Goal: Task Accomplishment & Management: Use online tool/utility

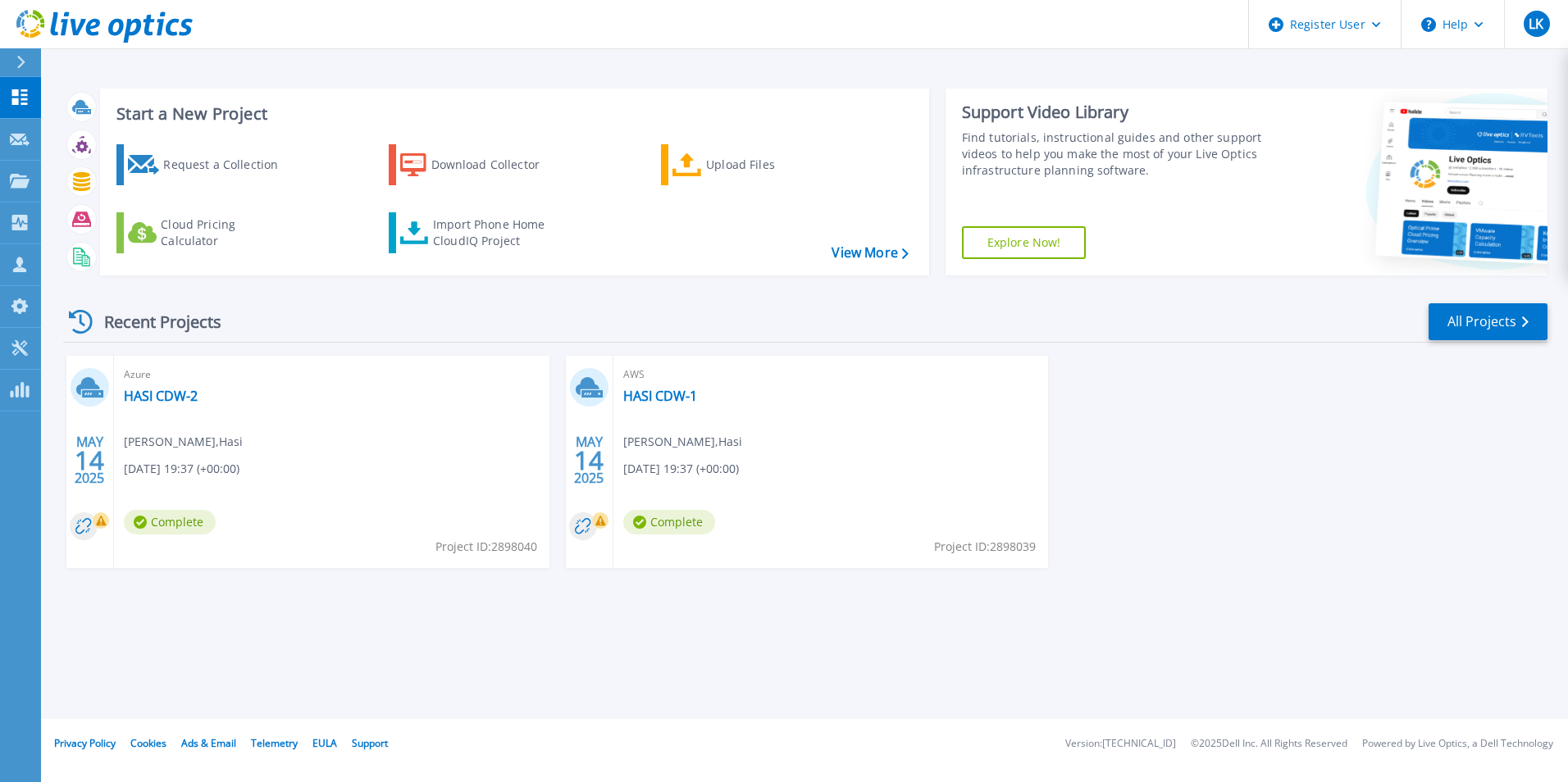
click at [389, 605] on div "Recent Projects All Projects [DATE] Azure HASI CDW-2 [PERSON_NAME] , Hasi [DATE…" at bounding box center [805, 451] width 1484 height 325
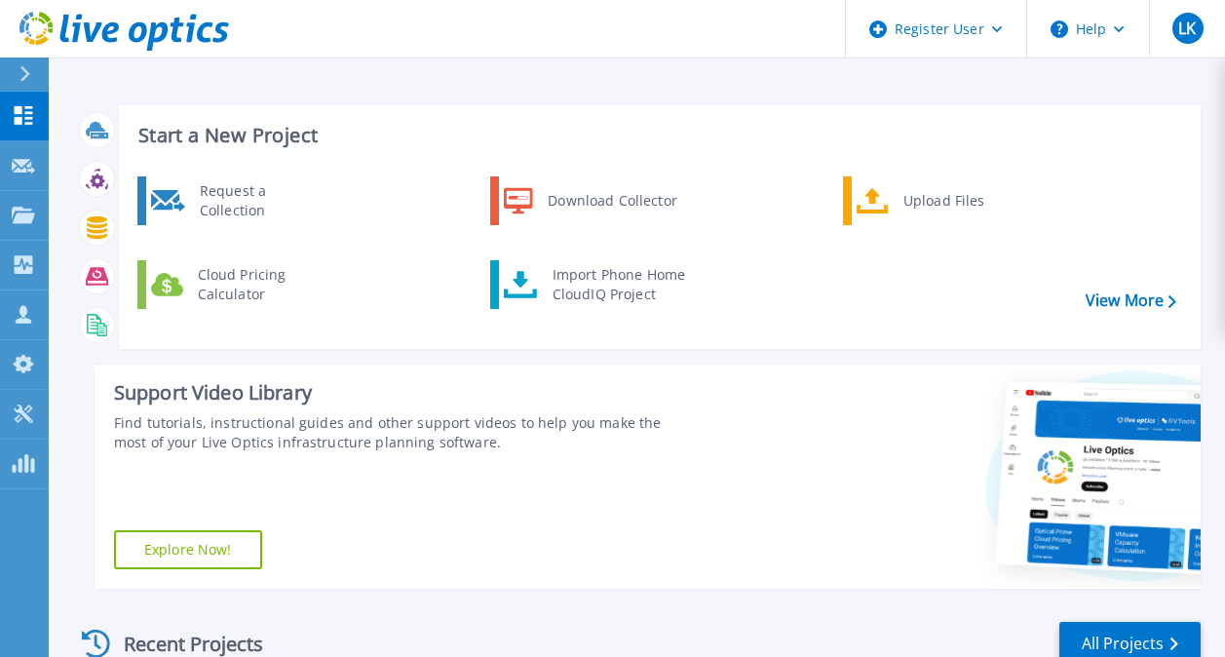
click at [674, 366] on div "Support Video Library Find tutorials, instructional guides and other support vi…" at bounding box center [392, 477] width 595 height 224
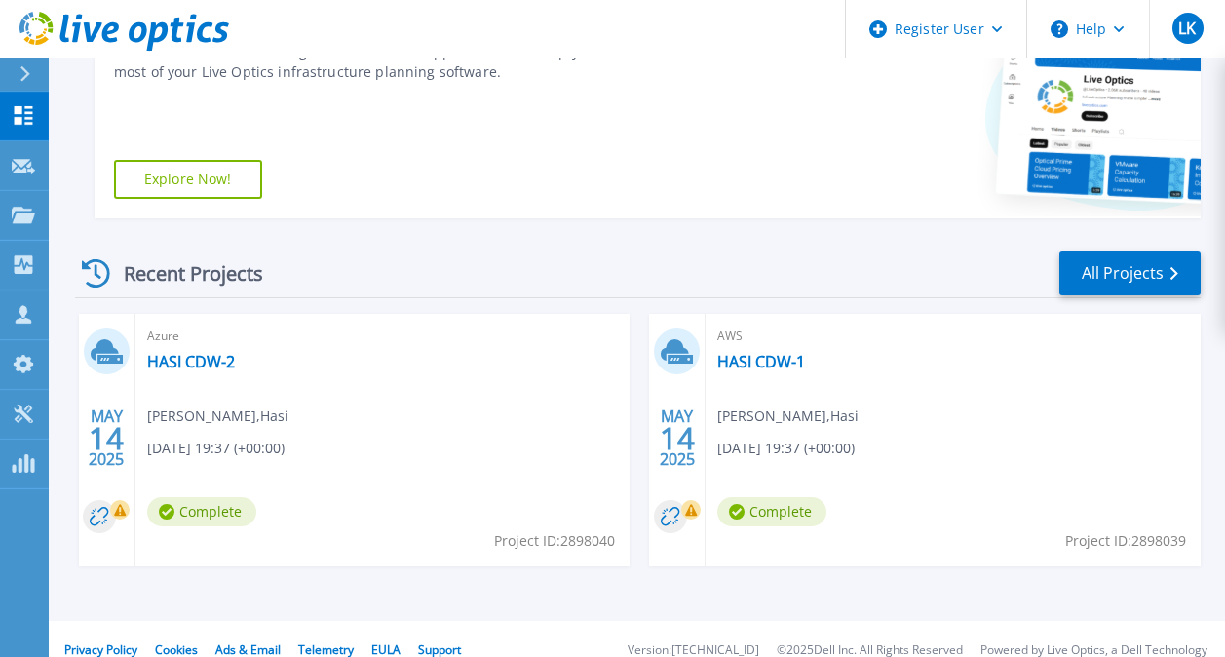
scroll to position [393, 0]
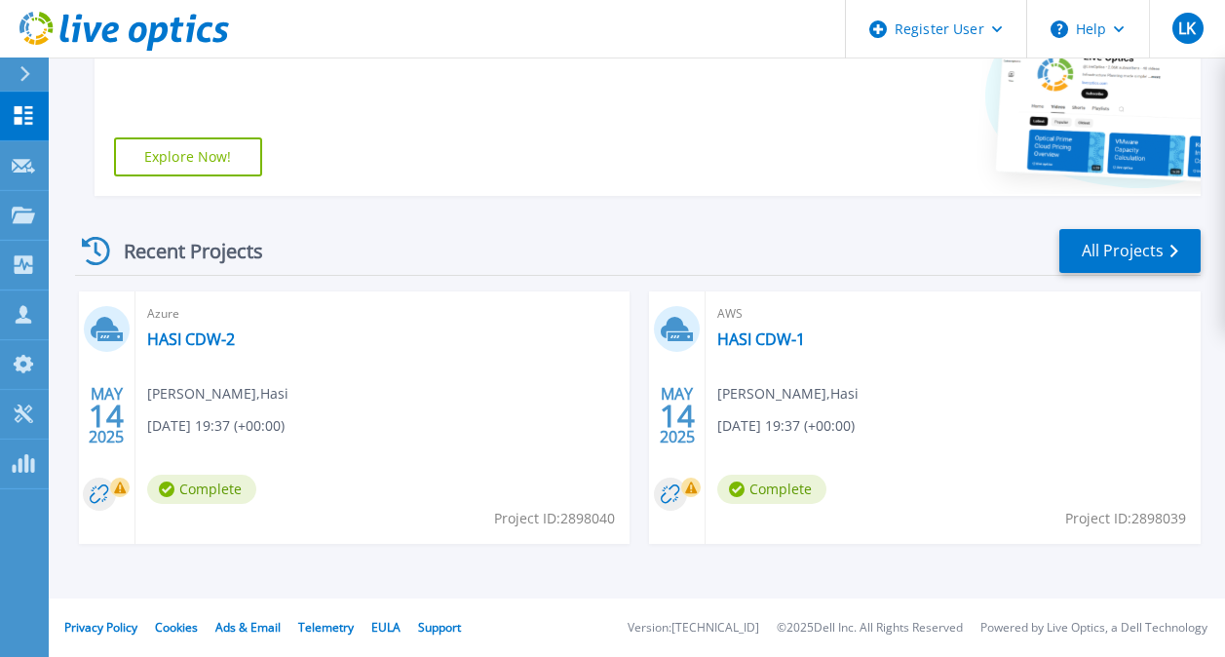
click at [303, 406] on div "Azure HASI CDW-2 [PERSON_NAME] , Hasi [DATE] 19:37 (+00:00) Complete Project ID…" at bounding box center [382, 417] width 495 height 252
click at [188, 334] on link "HASI CDW-2" at bounding box center [191, 338] width 88 height 19
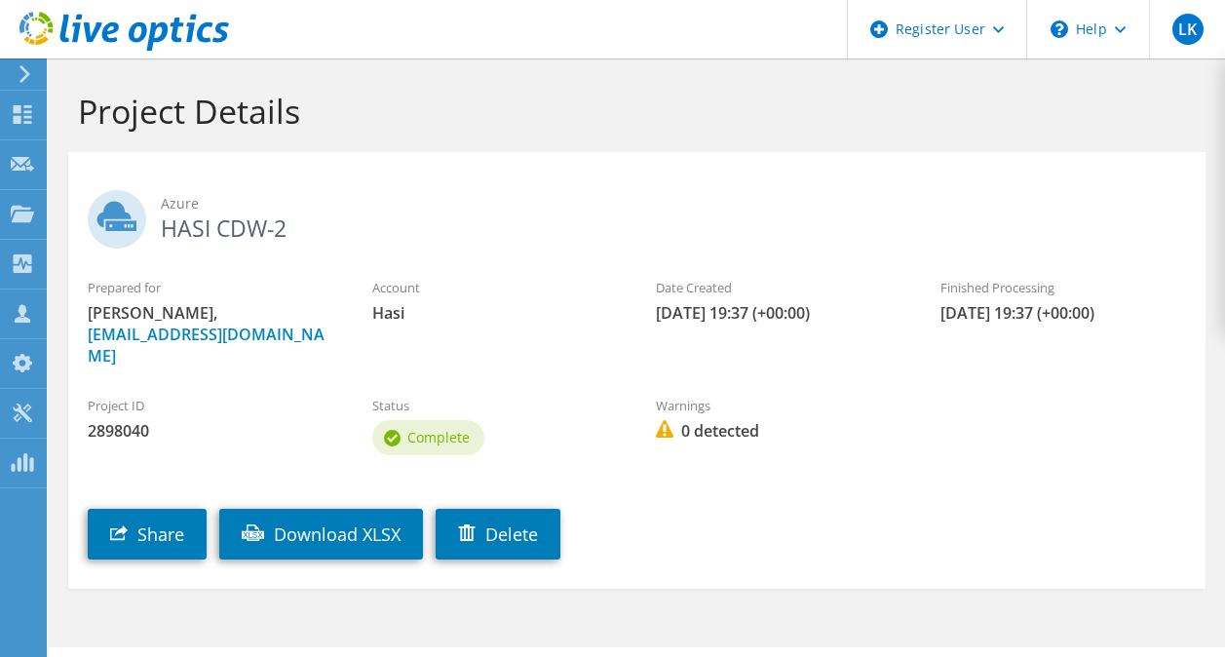
scroll to position [27, 0]
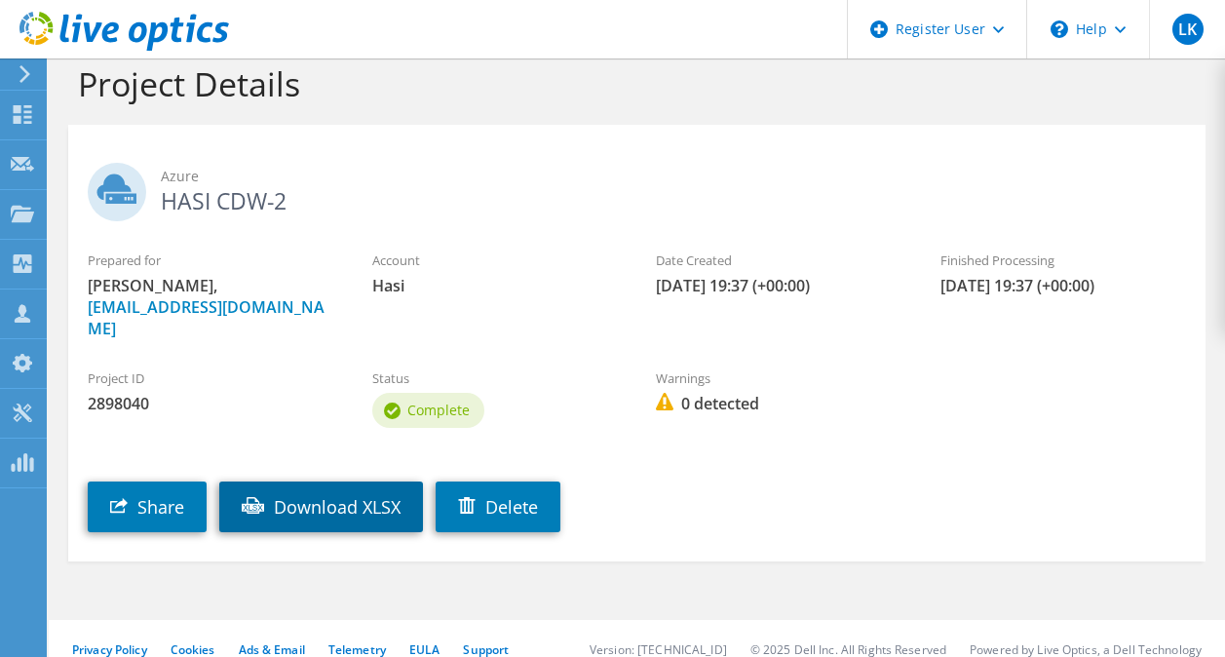
click at [338, 482] on link "Download XLSX" at bounding box center [321, 507] width 204 height 51
click at [83, 31] on icon at bounding box center [124, 32] width 210 height 40
